Goal: Find specific page/section: Locate a particular part of the current website

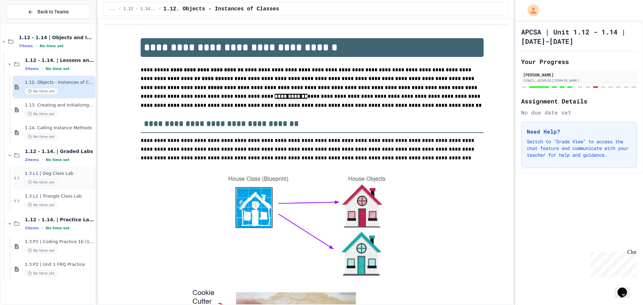
click at [68, 167] on div "1.3.L1 | Dog Class Lab No time set" at bounding box center [54, 178] width 83 height 23
